Goal: Find specific page/section

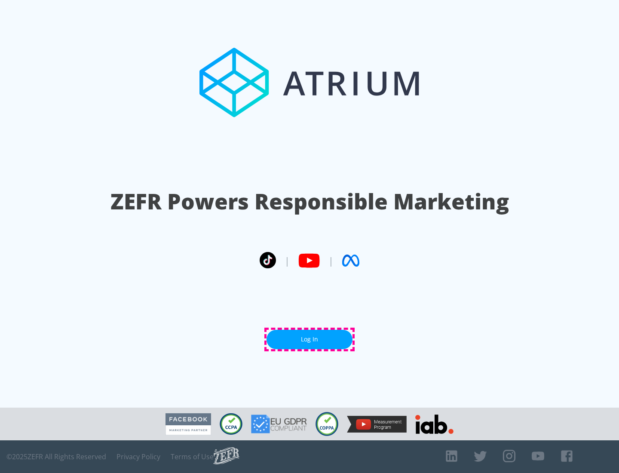
click at [310, 339] on link "Log In" at bounding box center [310, 339] width 86 height 19
